Goal: Transaction & Acquisition: Purchase product/service

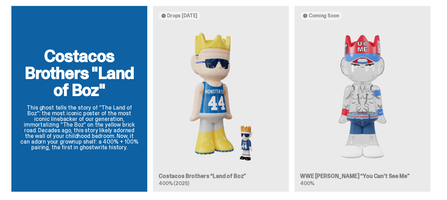
scroll to position [645, 0]
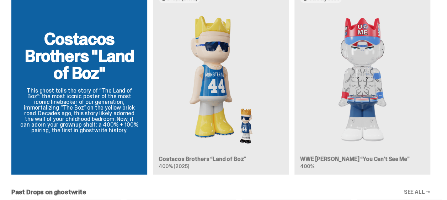
click at [369, 96] on div "Costacos Brothers "Land of Boz" This ghost tells the story of “The Land of Boz”…" at bounding box center [220, 85] width 441 height 192
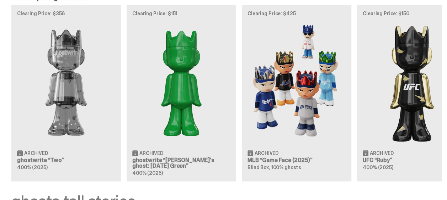
scroll to position [840, 0]
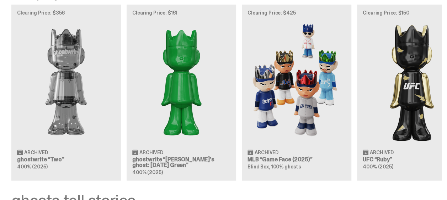
click at [207, 67] on div "Clearing Price: $356 Archived ghostwrite “Two” 400% (2025) Clearing Price: $151…" at bounding box center [220, 93] width 441 height 176
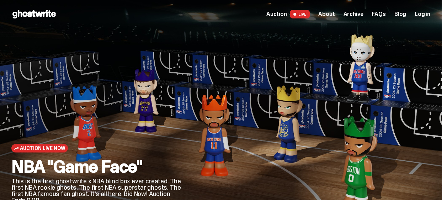
click at [360, 65] on div at bounding box center [312, 142] width 238 height 178
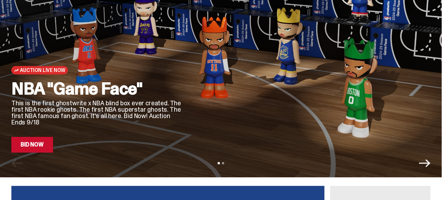
scroll to position [79, 0]
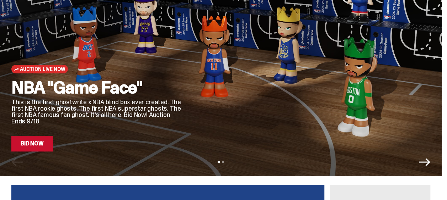
click at [148, 129] on div "NBA "Game Face" This is the first ghostwrite x NBA blind box ever created. The …" at bounding box center [96, 115] width 170 height 72
click at [52, 74] on div "Auction Live Now NBA "Game Face" This is the first ghostwrite x NBA blind box e…" at bounding box center [96, 63] width 170 height 178
click at [50, 72] on span "Auction Live Now" at bounding box center [42, 69] width 45 height 6
click at [197, 145] on div at bounding box center [312, 63] width 238 height 178
click at [430, 165] on icon "Next" at bounding box center [424, 162] width 11 height 8
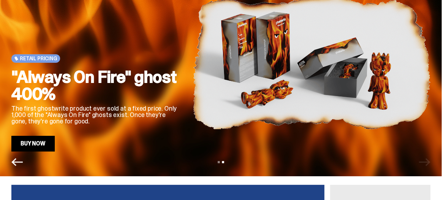
click at [11, 161] on icon "Previous" at bounding box center [16, 162] width 11 height 11
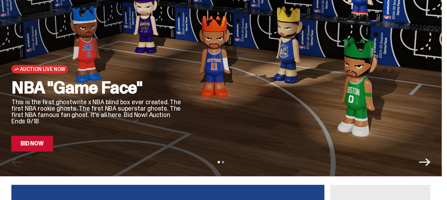
click at [38, 136] on div "NBA "Game Face" This is the first ghostwrite x NBA blind box ever created. The …" at bounding box center [96, 115] width 170 height 72
click at [38, 142] on link "Bid Now" at bounding box center [32, 144] width 42 height 16
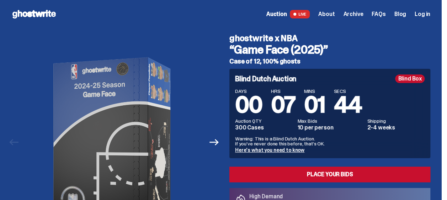
click at [310, 14] on span "LIVE" at bounding box center [300, 14] width 20 height 9
click at [300, 15] on span "LIVE" at bounding box center [300, 14] width 20 height 9
click at [287, 15] on span "Auction" at bounding box center [276, 14] width 21 height 6
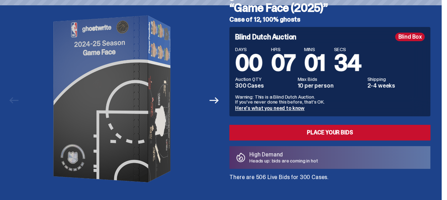
scroll to position [50, 0]
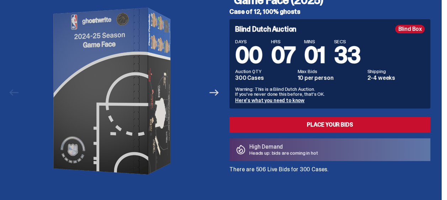
click at [219, 92] on icon "Next" at bounding box center [213, 93] width 9 height 6
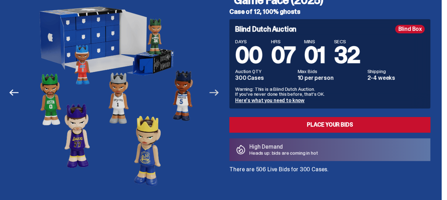
click at [219, 92] on icon "Next" at bounding box center [213, 93] width 9 height 6
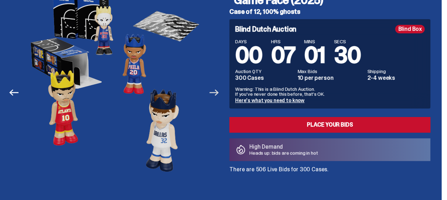
click at [219, 92] on icon "Next" at bounding box center [213, 93] width 9 height 6
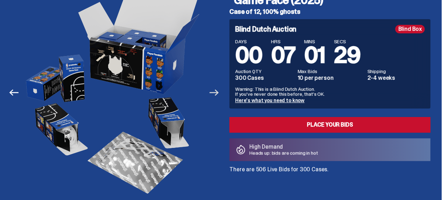
click at [219, 92] on icon "Next" at bounding box center [213, 93] width 9 height 6
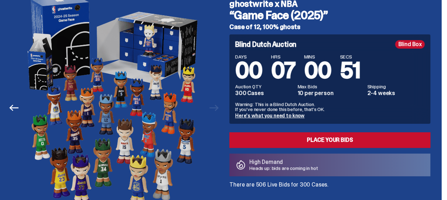
scroll to position [0, 0]
